Goal: Find specific page/section: Find specific page/section

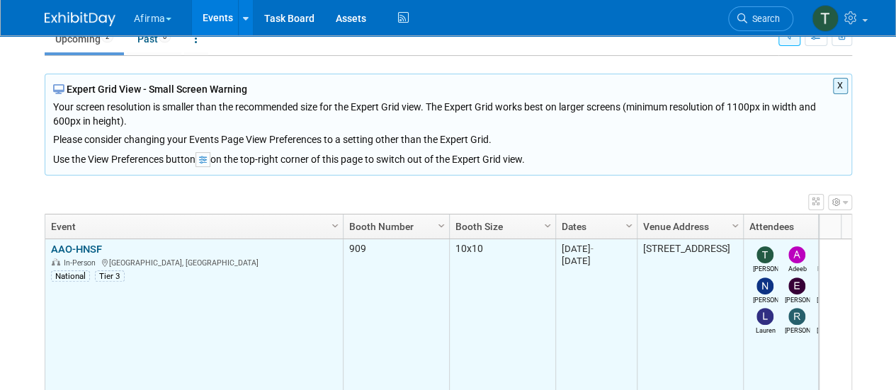
scroll to position [199, 0]
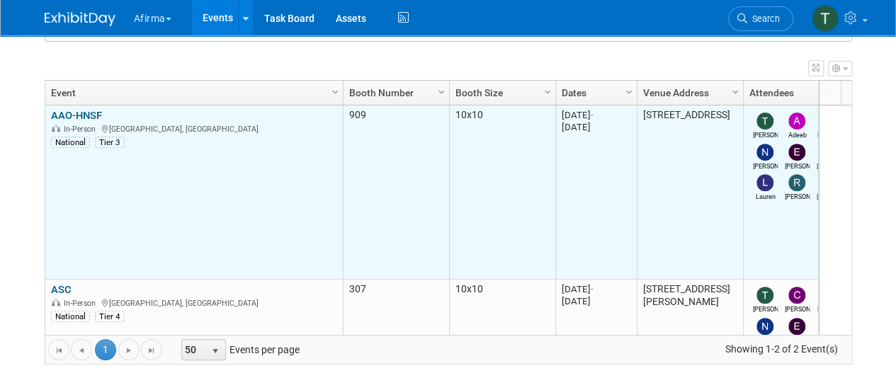
click at [97, 110] on link "AAO-HNSF" at bounding box center [76, 115] width 51 height 13
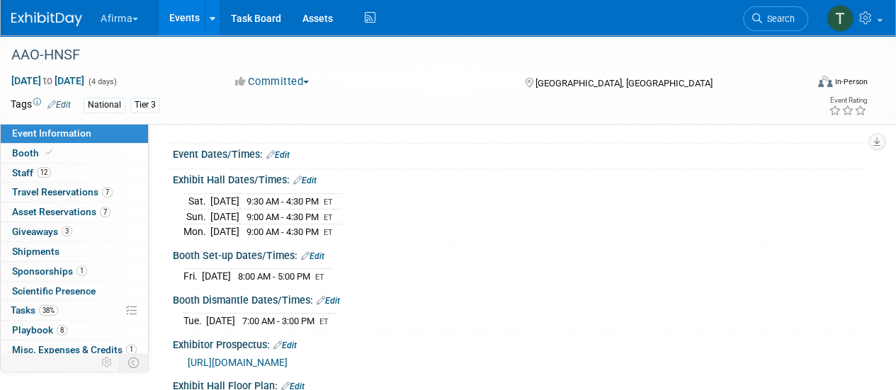
scroll to position [142, 0]
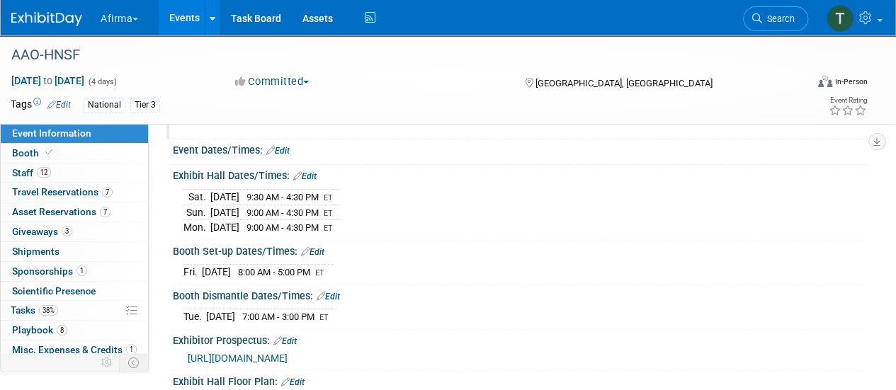
drag, startPoint x: 82, startPoint y: 175, endPoint x: 187, endPoint y: 242, distance: 124.2
click at [82, 174] on link "12 Staff 12" at bounding box center [74, 173] width 147 height 19
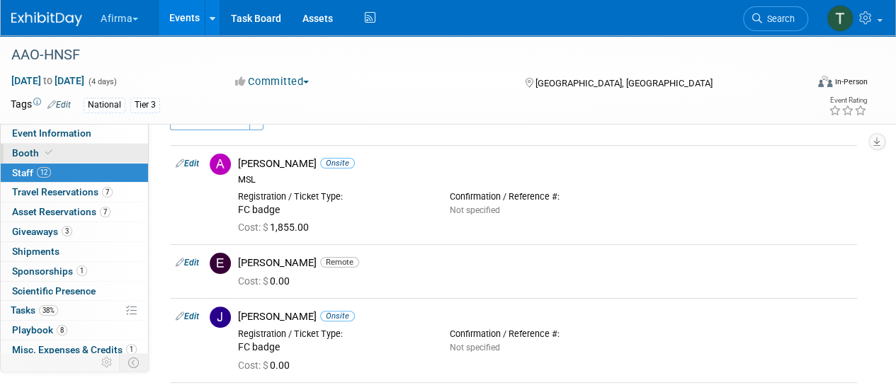
scroll to position [0, 0]
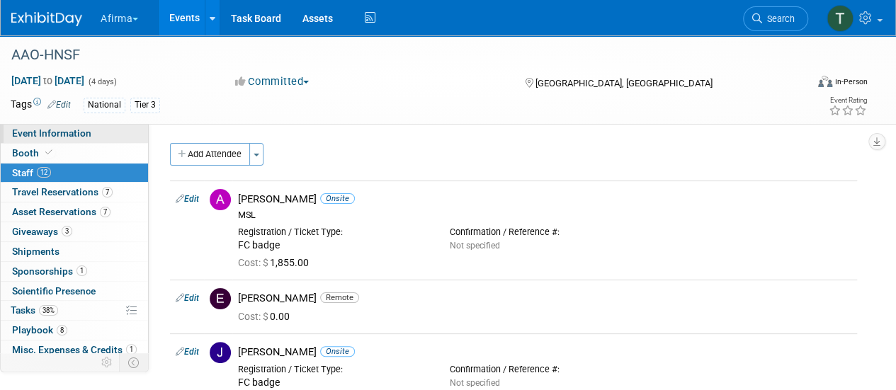
drag, startPoint x: 71, startPoint y: 127, endPoint x: 76, endPoint y: 137, distance: 11.1
click at [71, 127] on link "Event Information" at bounding box center [74, 133] width 147 height 19
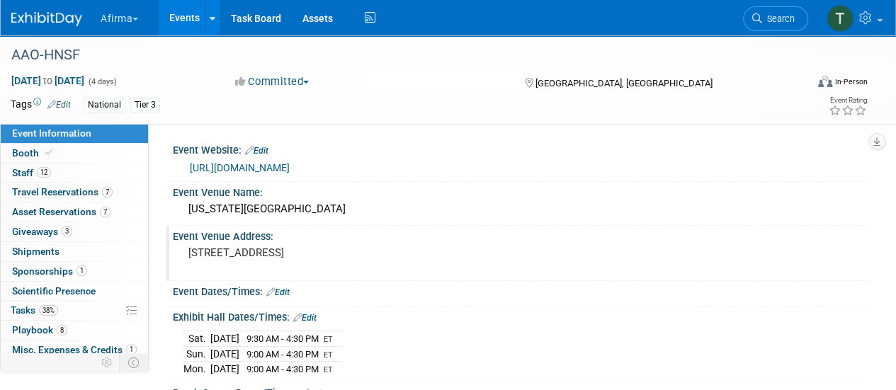
drag, startPoint x: 387, startPoint y: 251, endPoint x: 185, endPoint y: 253, distance: 201.9
click at [185, 253] on div "[STREET_ADDRESS]" at bounding box center [317, 259] width 268 height 33
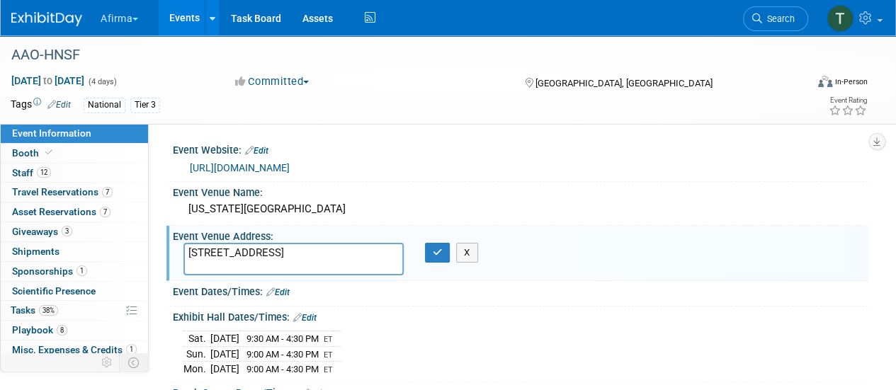
click at [368, 254] on textarea "[STREET_ADDRESS]" at bounding box center [293, 259] width 220 height 33
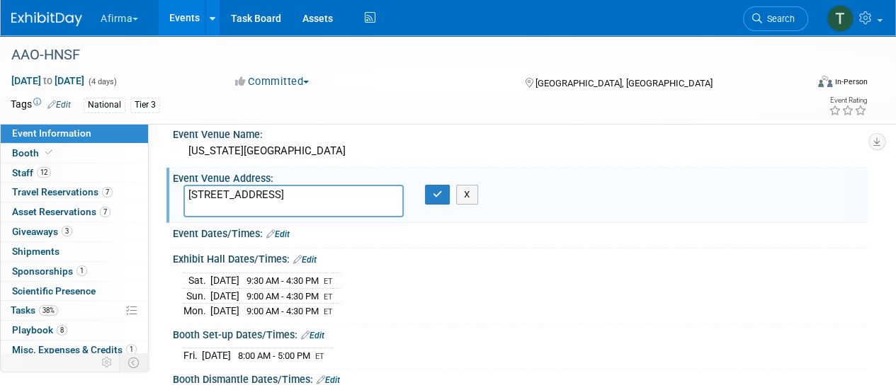
scroll to position [71, 0]
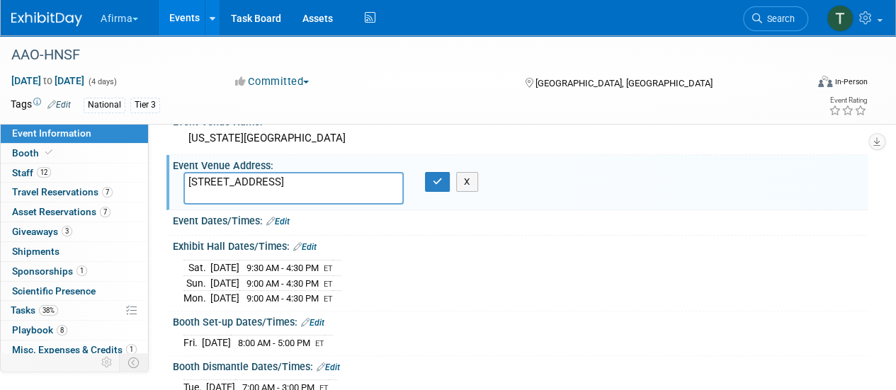
drag, startPoint x: 374, startPoint y: 294, endPoint x: 183, endPoint y: 273, distance: 192.3
click at [183, 272] on div "Sat. Oct 11, 2025 9:30 AM - 4:30 PM ET Sun. Oct 12, 2025 9:00 AM - 4:30 PM ET ET" at bounding box center [520, 281] width 674 height 50
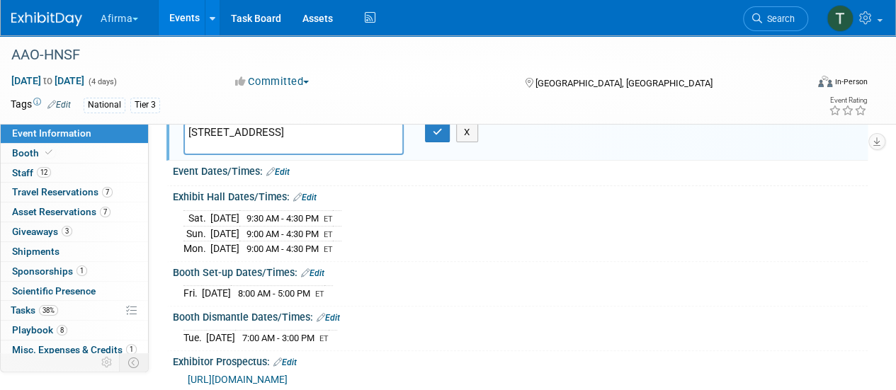
scroll to position [142, 0]
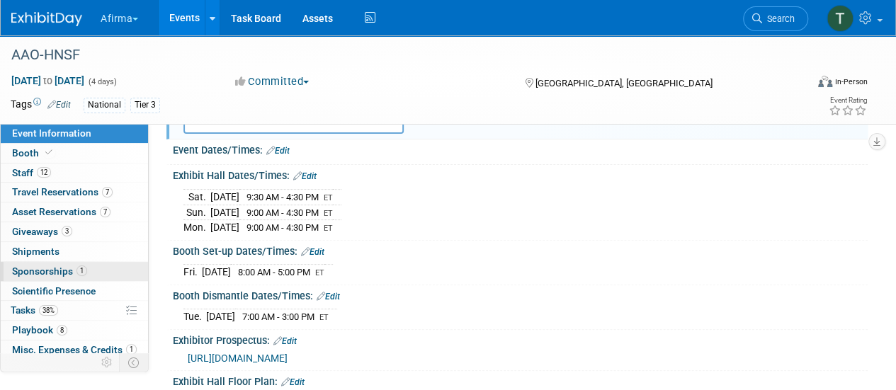
copy table
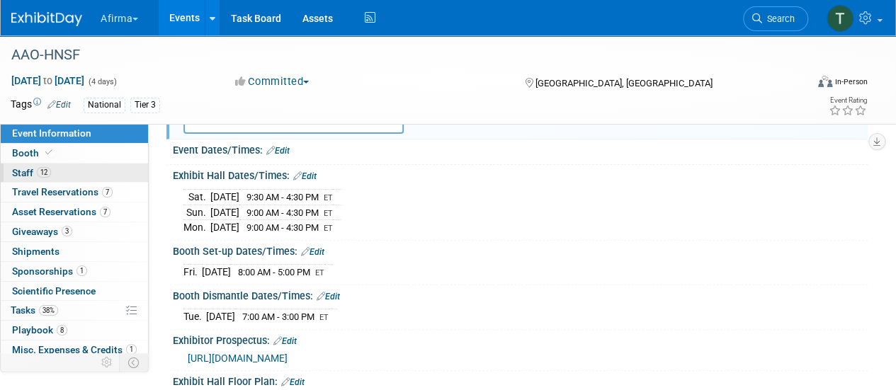
click at [86, 172] on link "12 Staff 12" at bounding box center [74, 173] width 147 height 19
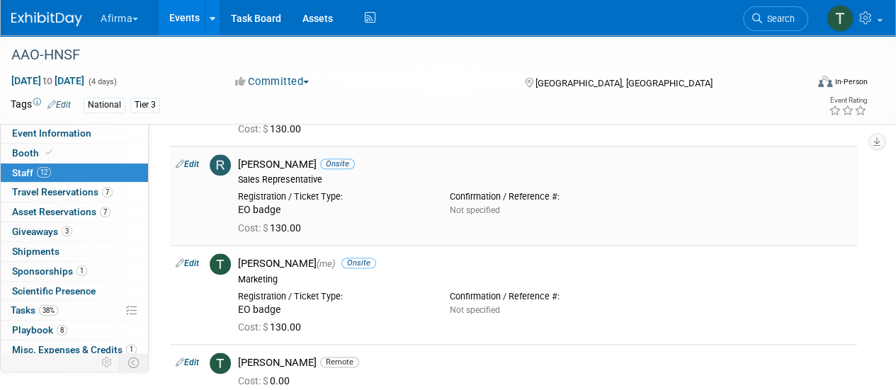
scroll to position [850, 0]
